Goal: Transaction & Acquisition: Download file/media

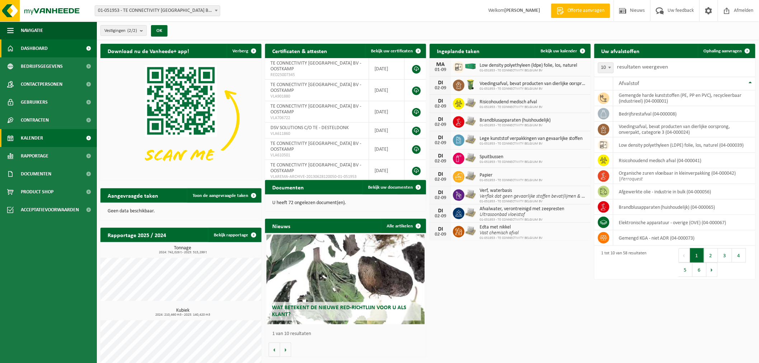
click at [44, 136] on link "Kalender" at bounding box center [48, 138] width 97 height 18
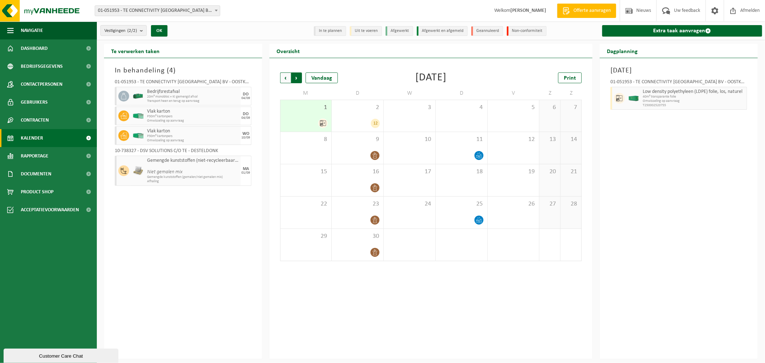
click at [283, 78] on span "Vorige" at bounding box center [285, 77] width 11 height 11
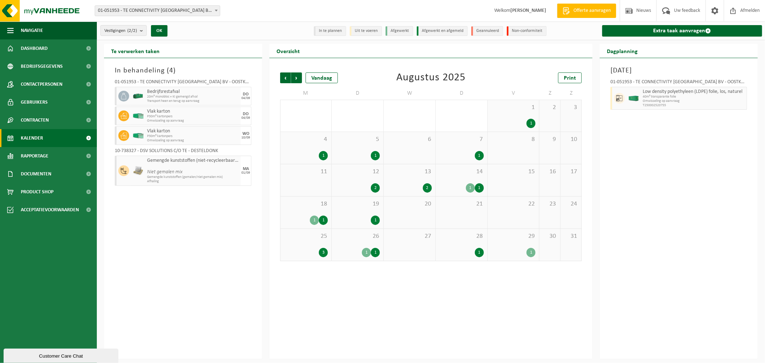
click at [464, 175] on span "14" at bounding box center [462, 172] width 44 height 8
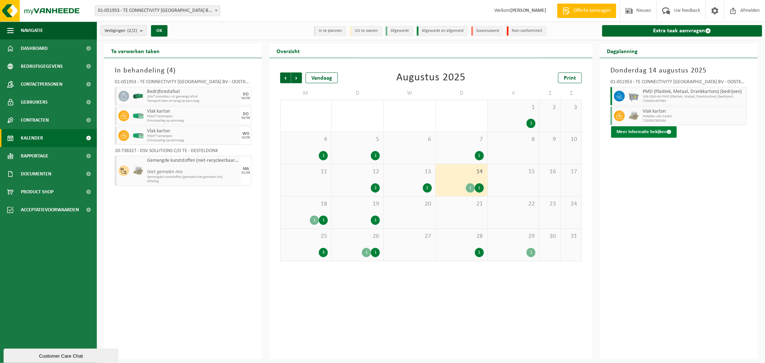
click at [639, 132] on button "Meer informatie bekijken" at bounding box center [644, 131] width 66 height 11
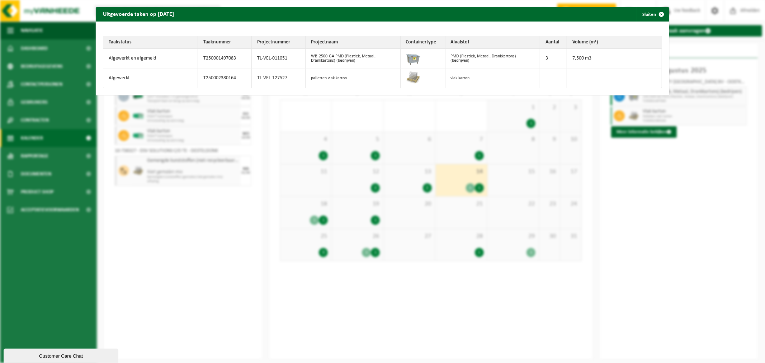
click at [356, 80] on td "palletten vlak karton" at bounding box center [353, 78] width 95 height 19
drag, startPoint x: 202, startPoint y: 77, endPoint x: 235, endPoint y: 77, distance: 33.7
click at [235, 77] on td "T250002380164" at bounding box center [225, 78] width 54 height 19
click at [291, 77] on td "TL-VEL-127527" at bounding box center [279, 78] width 54 height 19
drag, startPoint x: 287, startPoint y: 78, endPoint x: 253, endPoint y: 79, distance: 34.1
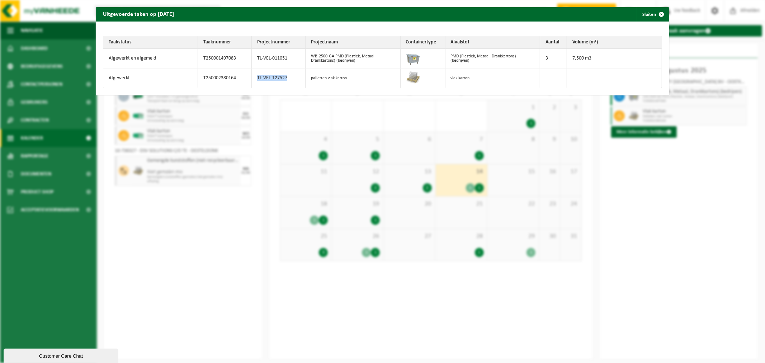
click at [253, 79] on td "TL-VEL-127527" at bounding box center [279, 78] width 54 height 19
copy td "TL-VEL-127527"
click at [322, 116] on div "Uitgevoerde taken op 2025-08-14 Sluiten Taakstatus Taaknummer Projectnummer Pro…" at bounding box center [382, 181] width 765 height 363
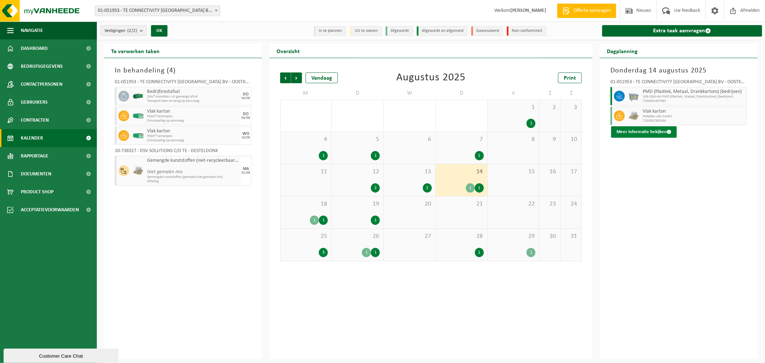
click at [639, 131] on button "Meer informatie bekijken" at bounding box center [644, 131] width 66 height 11
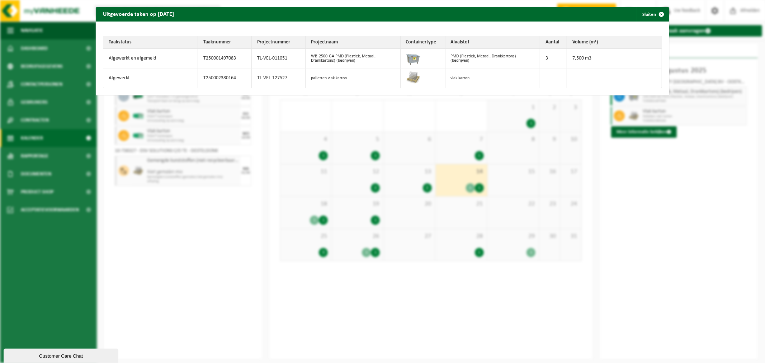
click at [242, 77] on td "T250002380164" at bounding box center [225, 78] width 54 height 19
drag, startPoint x: 234, startPoint y: 76, endPoint x: 201, endPoint y: 78, distance: 32.7
click at [201, 78] on td "T250002380164" at bounding box center [225, 78] width 54 height 19
copy td "T250002380164"
click at [406, 107] on div "Uitgevoerde taken op 2025-08-14 Sluiten Taakstatus Taaknummer Projectnummer Pro…" at bounding box center [382, 181] width 765 height 363
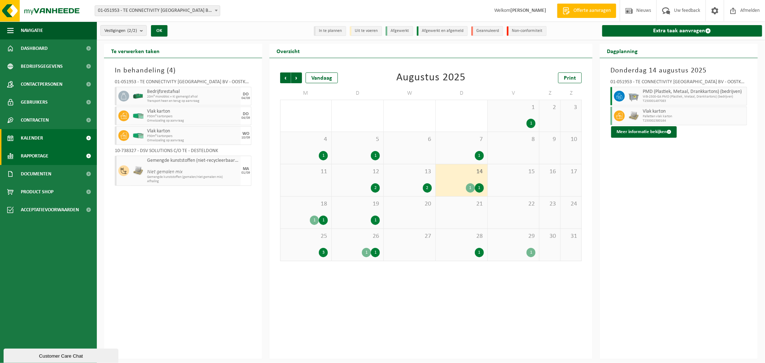
click at [53, 154] on link "Rapportage" at bounding box center [48, 156] width 97 height 18
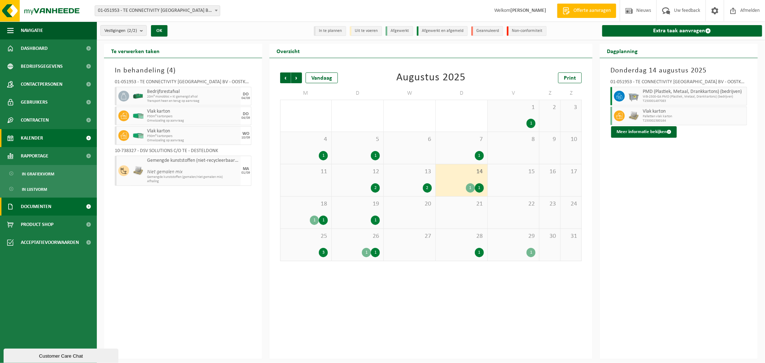
click at [41, 200] on span "Documenten" at bounding box center [36, 207] width 31 height 18
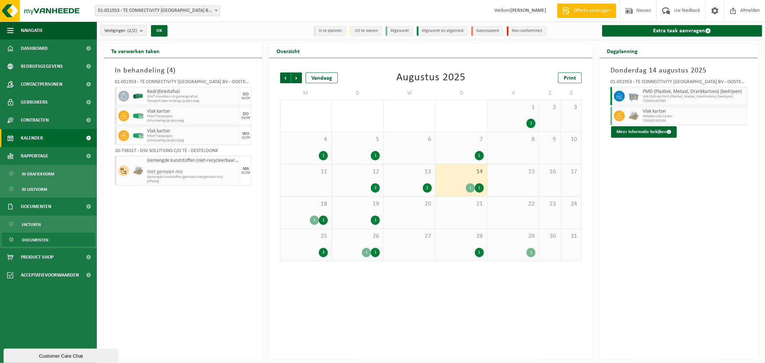
click at [34, 240] on span "Documenten" at bounding box center [35, 240] width 27 height 14
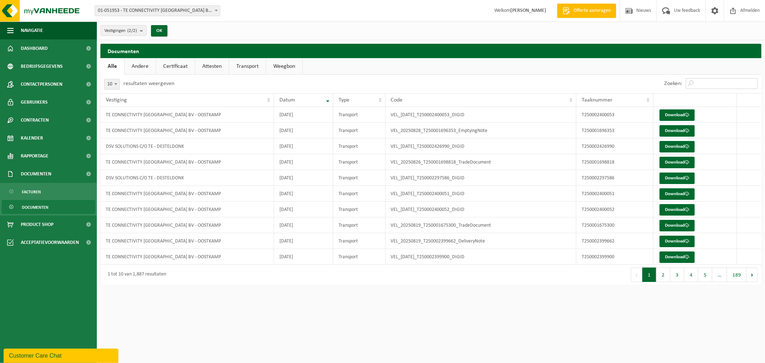
click at [734, 83] on input "Zoeken:" at bounding box center [722, 83] width 72 height 11
paste input "T250002380164"
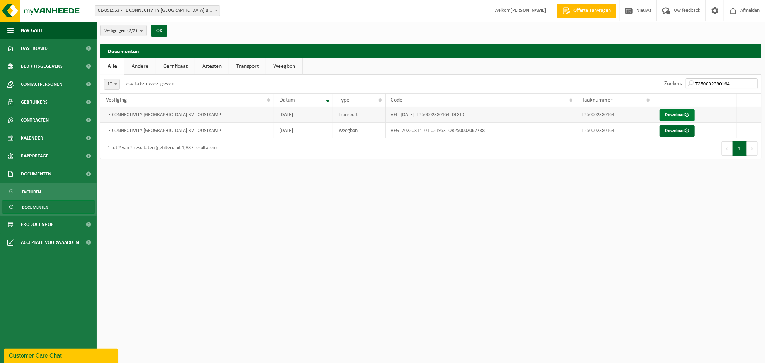
type input "T250002380164"
click at [675, 113] on link "Download" at bounding box center [677, 114] width 35 height 11
click at [675, 133] on link "Download" at bounding box center [677, 130] width 35 height 11
click at [42, 191] on link "Facturen" at bounding box center [48, 192] width 93 height 14
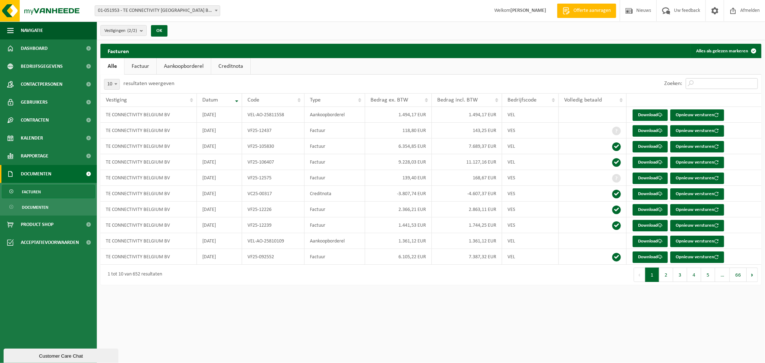
click at [706, 81] on input "Zoeken:" at bounding box center [722, 83] width 72 height 11
paste input "T250002380164"
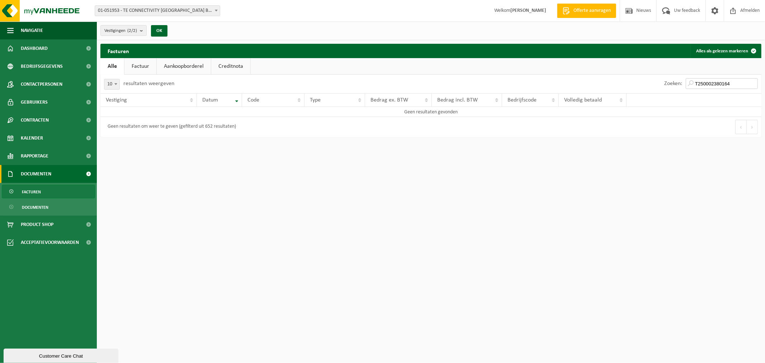
type input "T250002380164"
click at [138, 66] on link "Factuur" at bounding box center [141, 66] width 32 height 17
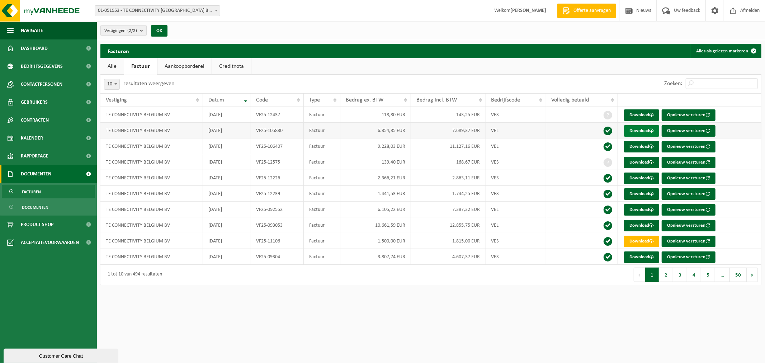
click at [641, 128] on link "Download" at bounding box center [641, 130] width 35 height 11
click at [633, 113] on link "Download" at bounding box center [641, 114] width 35 height 11
click at [260, 132] on td "VF25-105830" at bounding box center [277, 131] width 53 height 16
click at [514, 134] on td "VEL" at bounding box center [516, 131] width 60 height 16
click at [634, 161] on link "Download" at bounding box center [641, 162] width 35 height 11
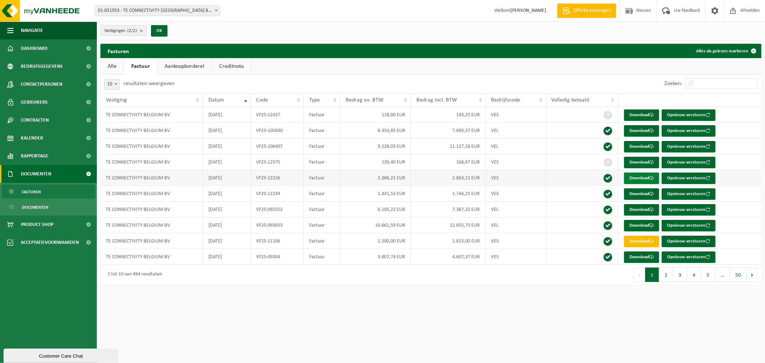
click at [634, 178] on link "Download" at bounding box center [641, 178] width 35 height 11
click at [386, 160] on td "139,40 EUR" at bounding box center [376, 162] width 71 height 16
click at [634, 146] on link "Download" at bounding box center [641, 146] width 35 height 11
click at [636, 127] on link "Download" at bounding box center [641, 130] width 35 height 11
